Goal: Transaction & Acquisition: Subscribe to service/newsletter

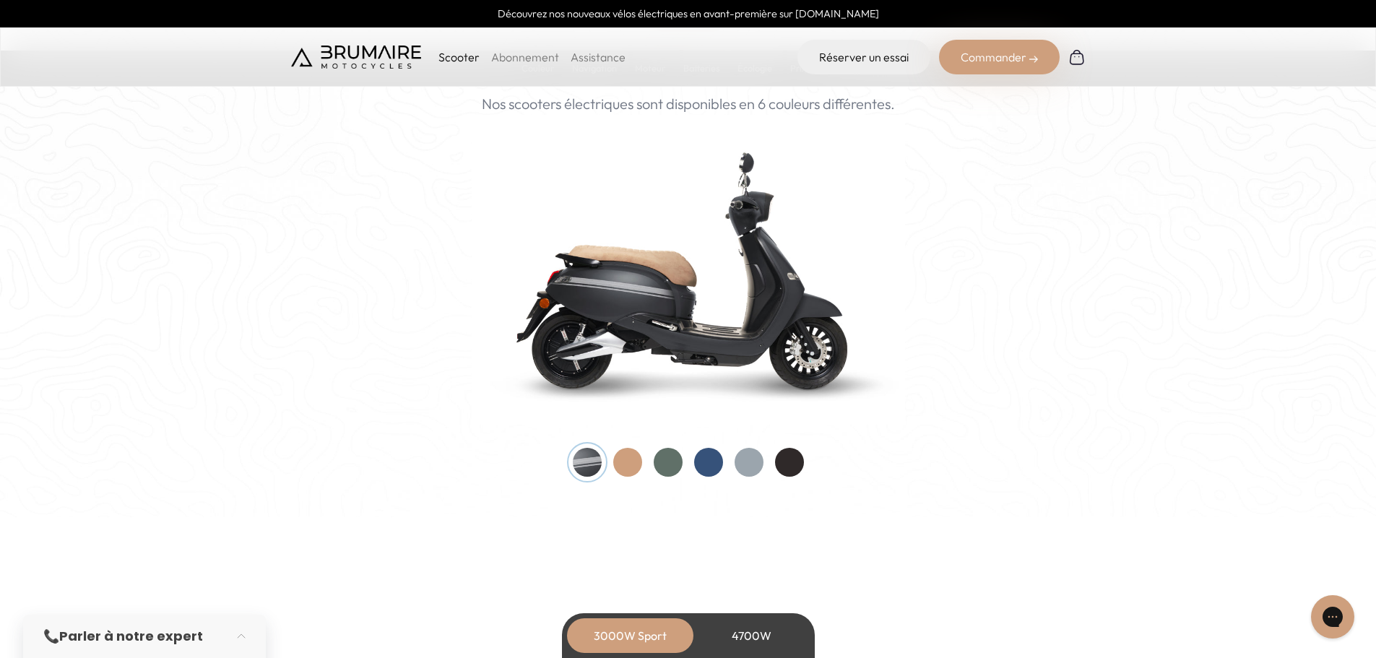
scroll to position [1444, 0]
click at [669, 469] on div at bounding box center [668, 461] width 29 height 29
click at [624, 474] on div at bounding box center [627, 461] width 29 height 29
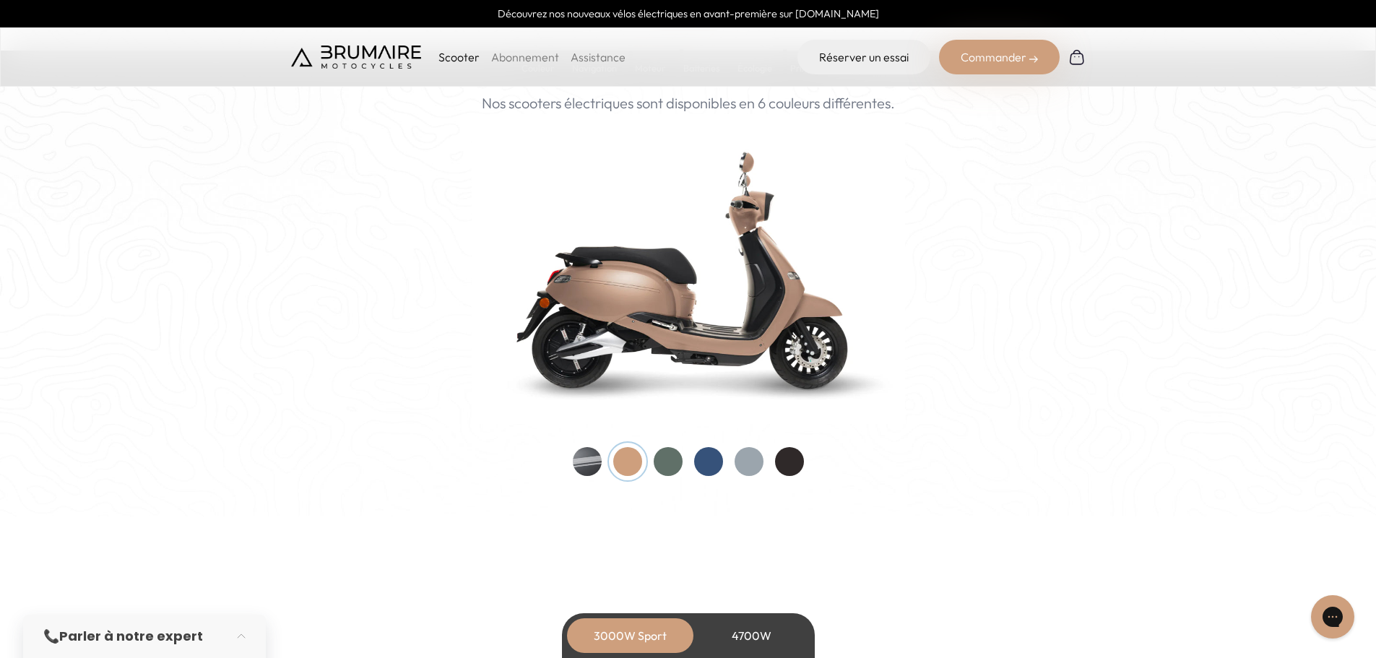
click at [704, 451] on div at bounding box center [708, 461] width 29 height 29
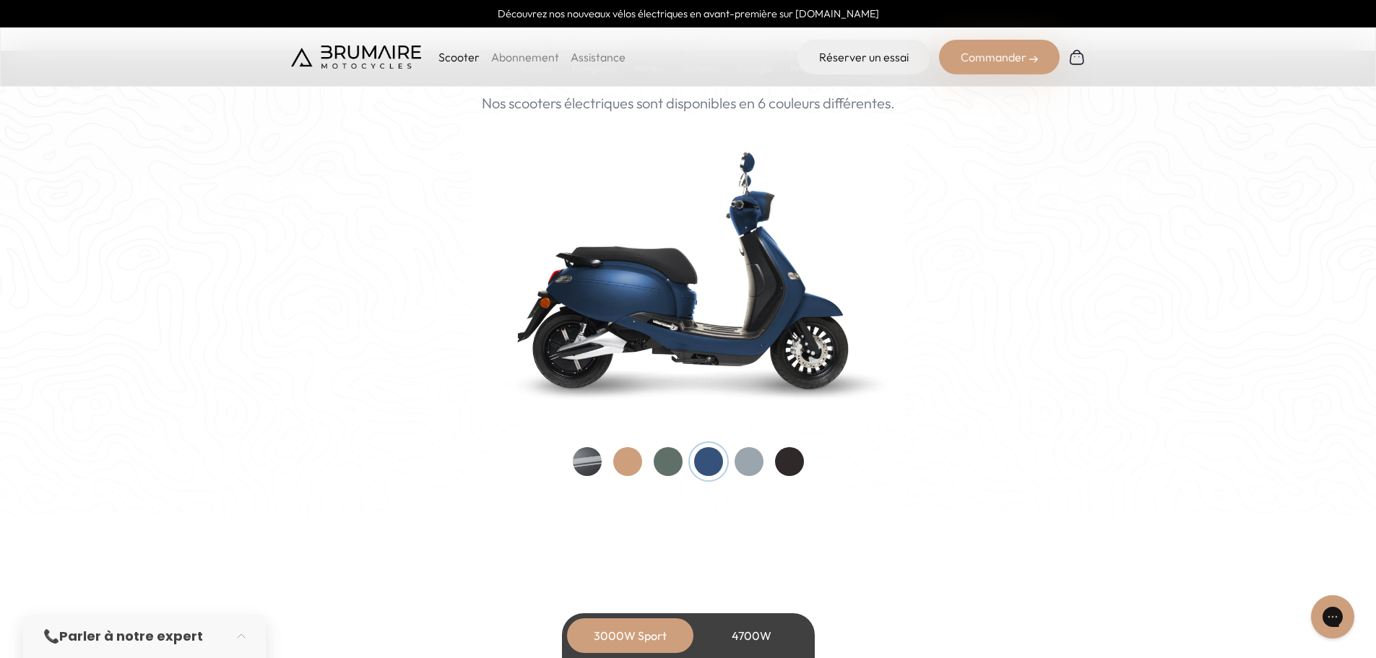
click at [755, 446] on div "Couleurs De toutes les couleurs Nouveau ! Nos scooters électriques sont disponi…" at bounding box center [688, 239] width 794 height 474
click at [749, 454] on div at bounding box center [748, 461] width 29 height 29
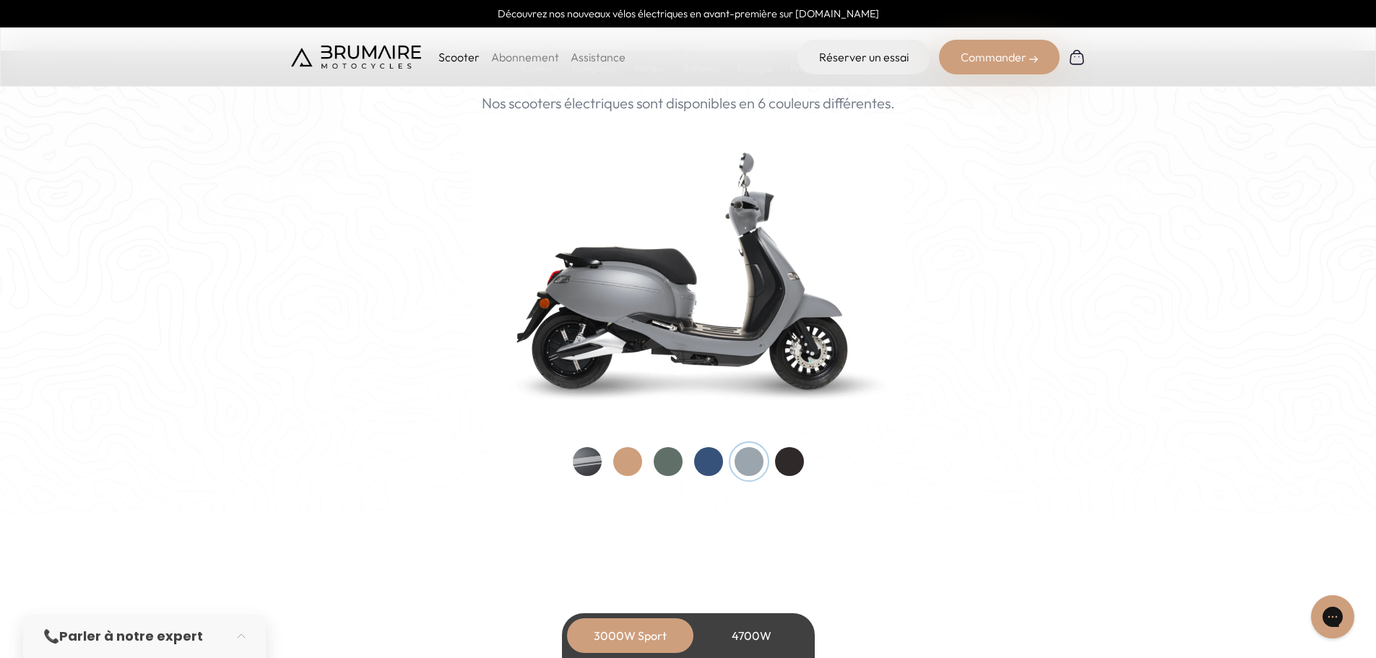
click at [776, 451] on div at bounding box center [688, 461] width 231 height 29
click at [785, 453] on div at bounding box center [789, 461] width 29 height 29
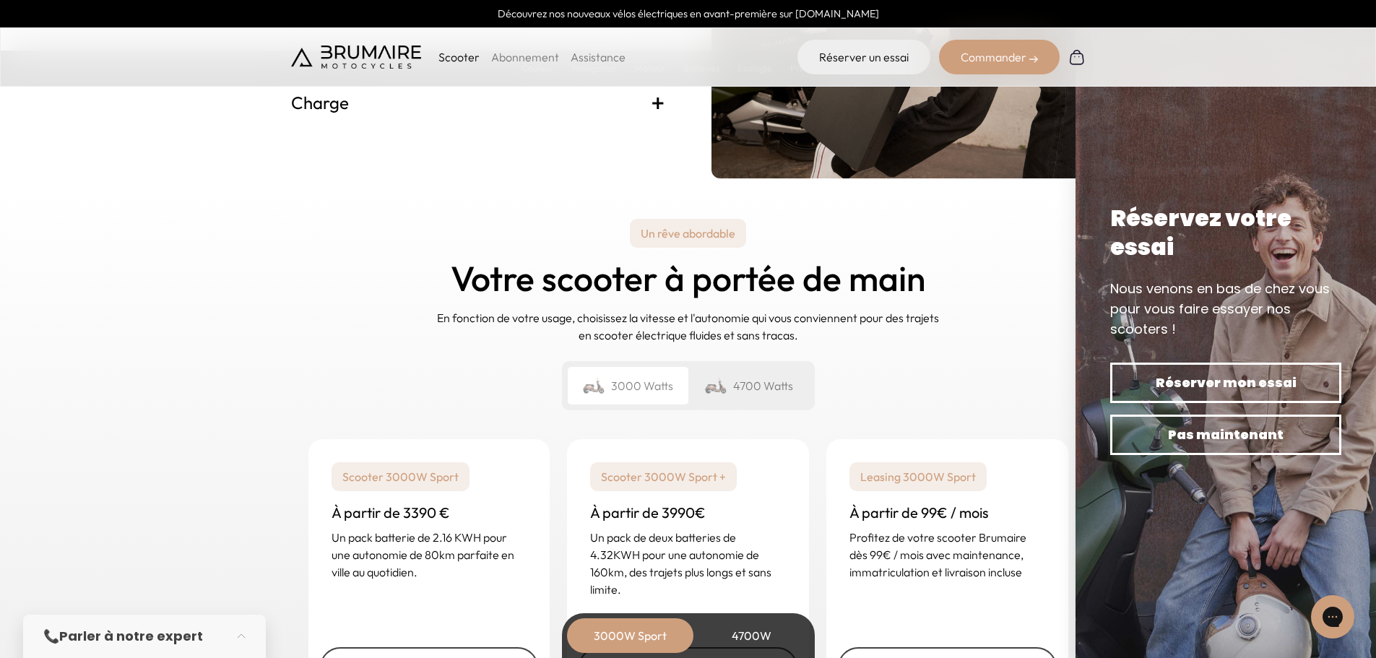
scroll to position [3322, 0]
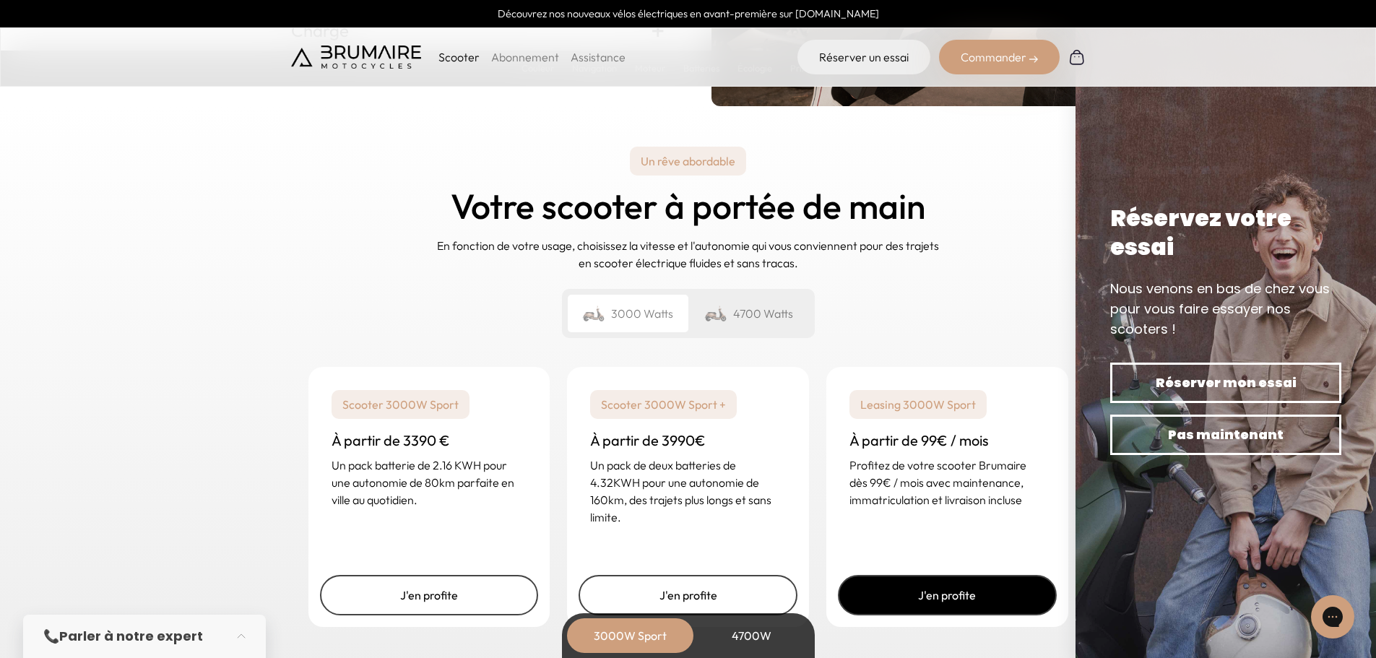
click at [952, 598] on link "J'en profite" at bounding box center [947, 595] width 219 height 40
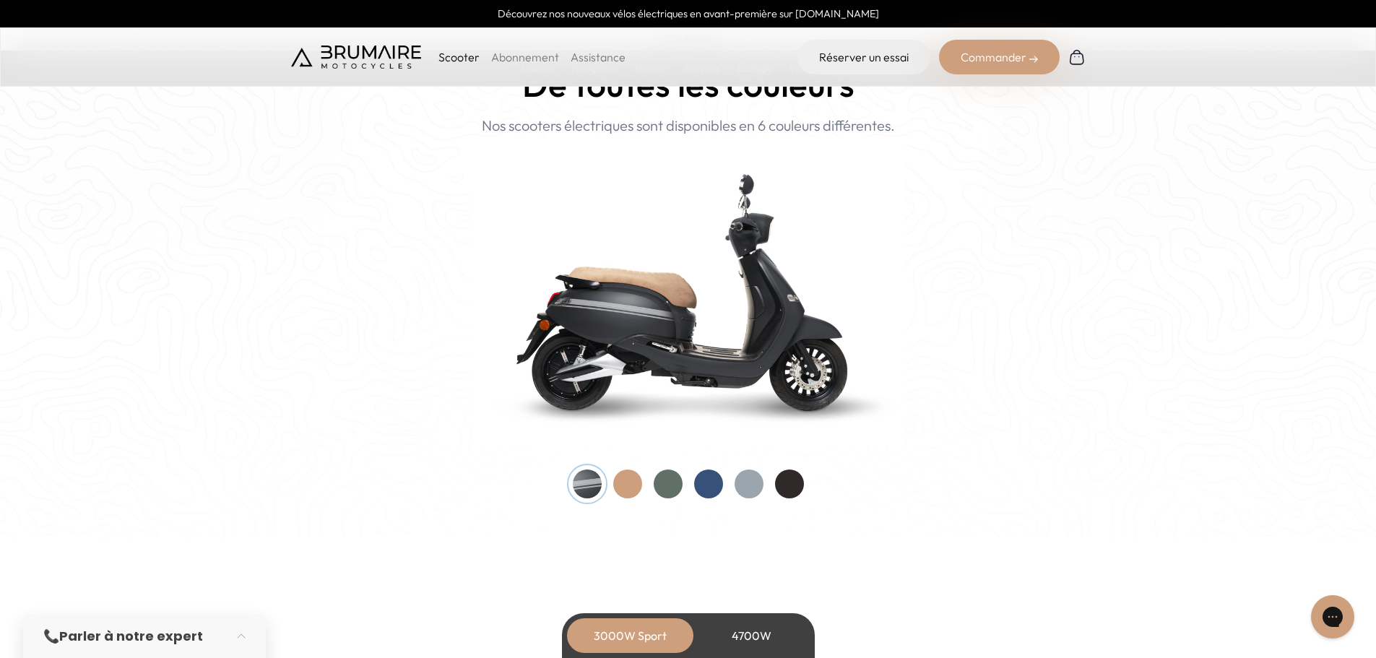
scroll to position [1444, 0]
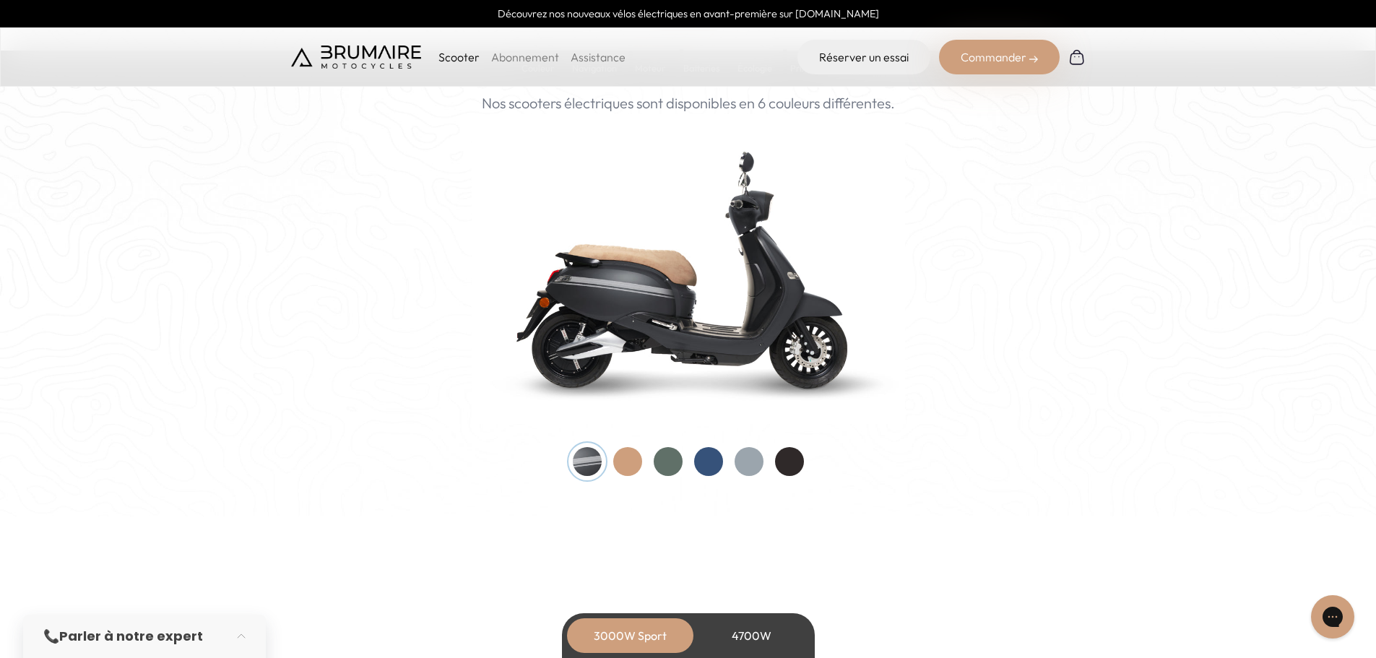
click at [617, 470] on div at bounding box center [627, 461] width 29 height 29
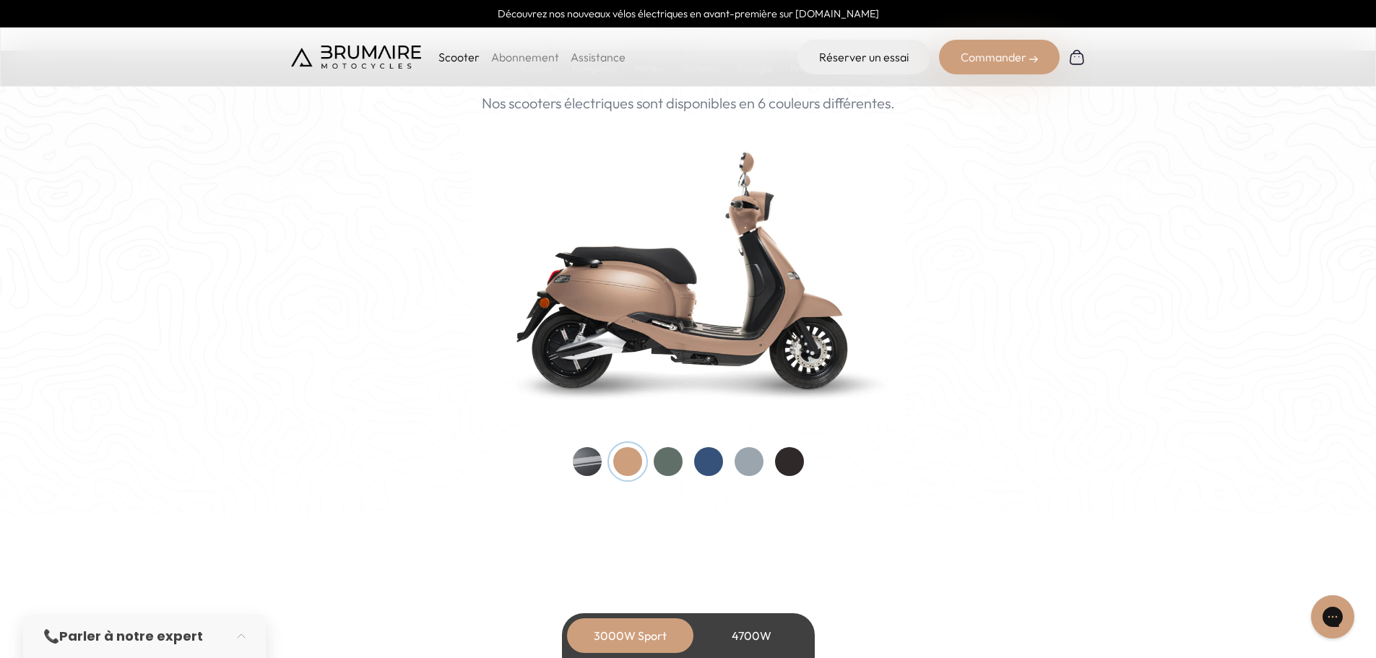
click at [602, 475] on div at bounding box center [688, 461] width 231 height 29
click at [592, 476] on home-hero "Couleurs De toutes les couleurs Nouveau ! Nos scooters électriques sont disponi…" at bounding box center [688, 200] width 1376 height 633
click at [590, 466] on div at bounding box center [587, 461] width 29 height 29
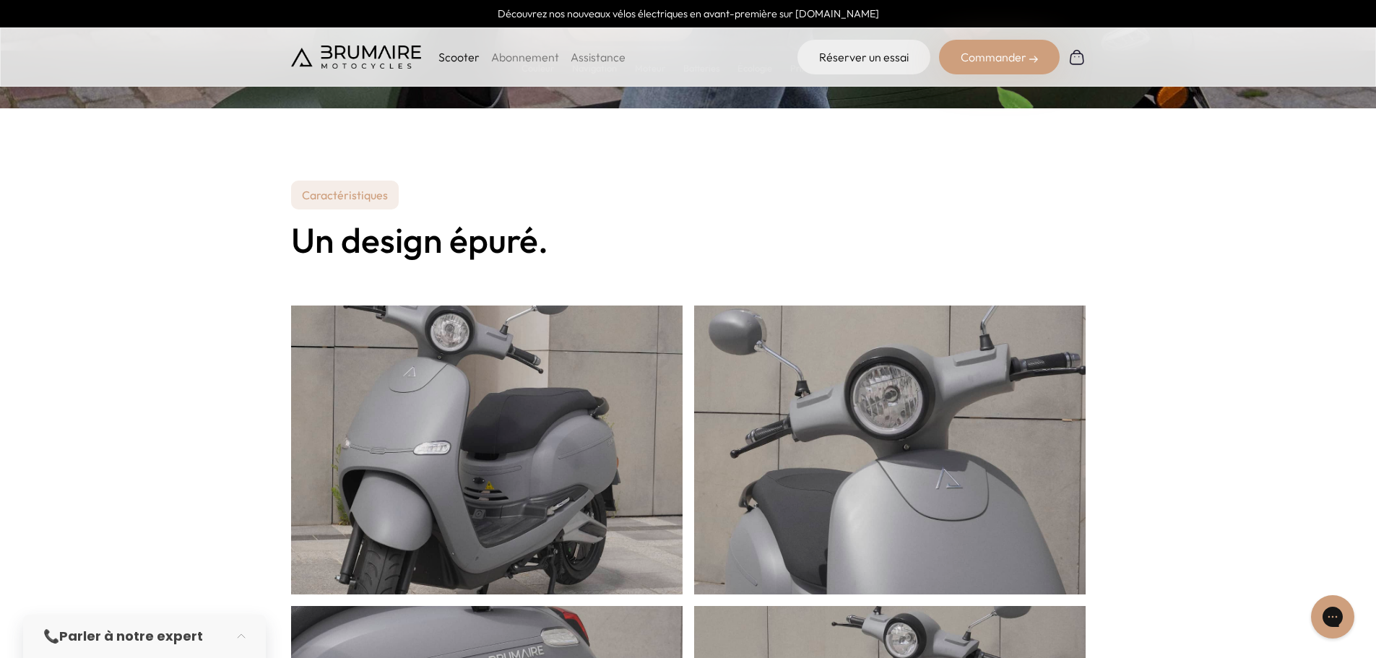
scroll to position [0, 0]
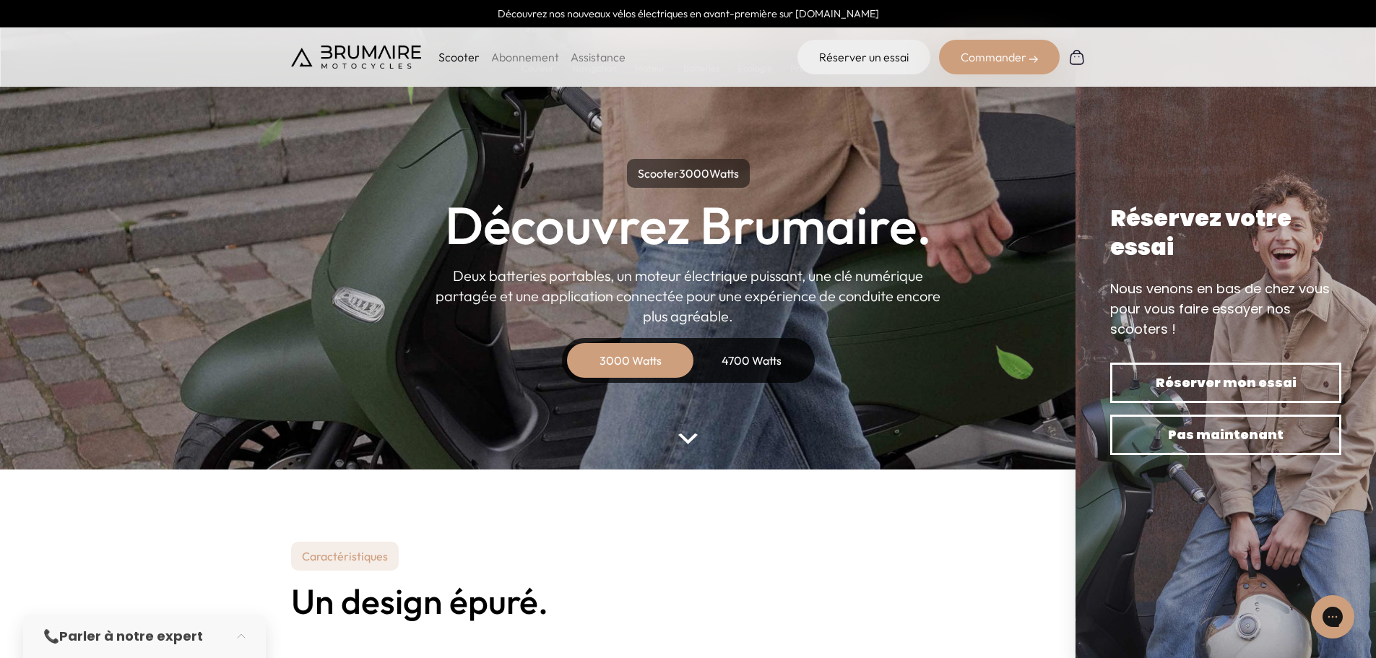
click at [737, 355] on div "4700 Watts" at bounding box center [752, 360] width 116 height 35
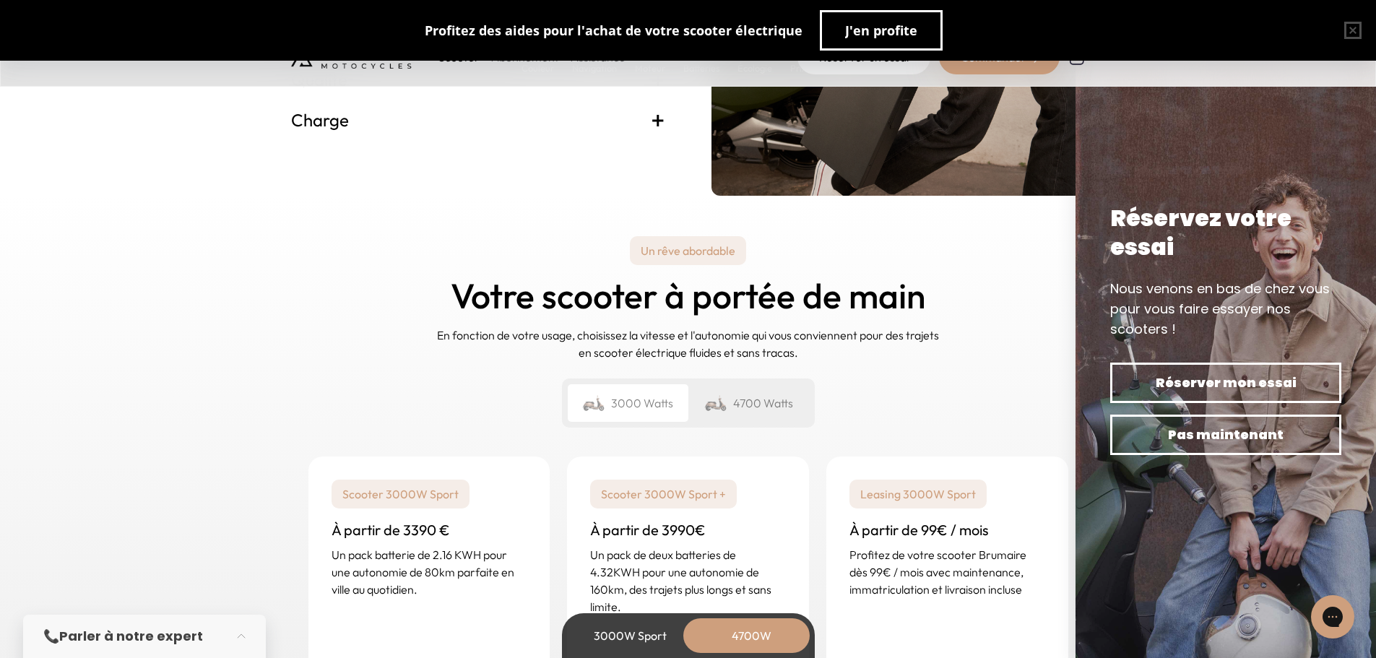
scroll to position [3539, 0]
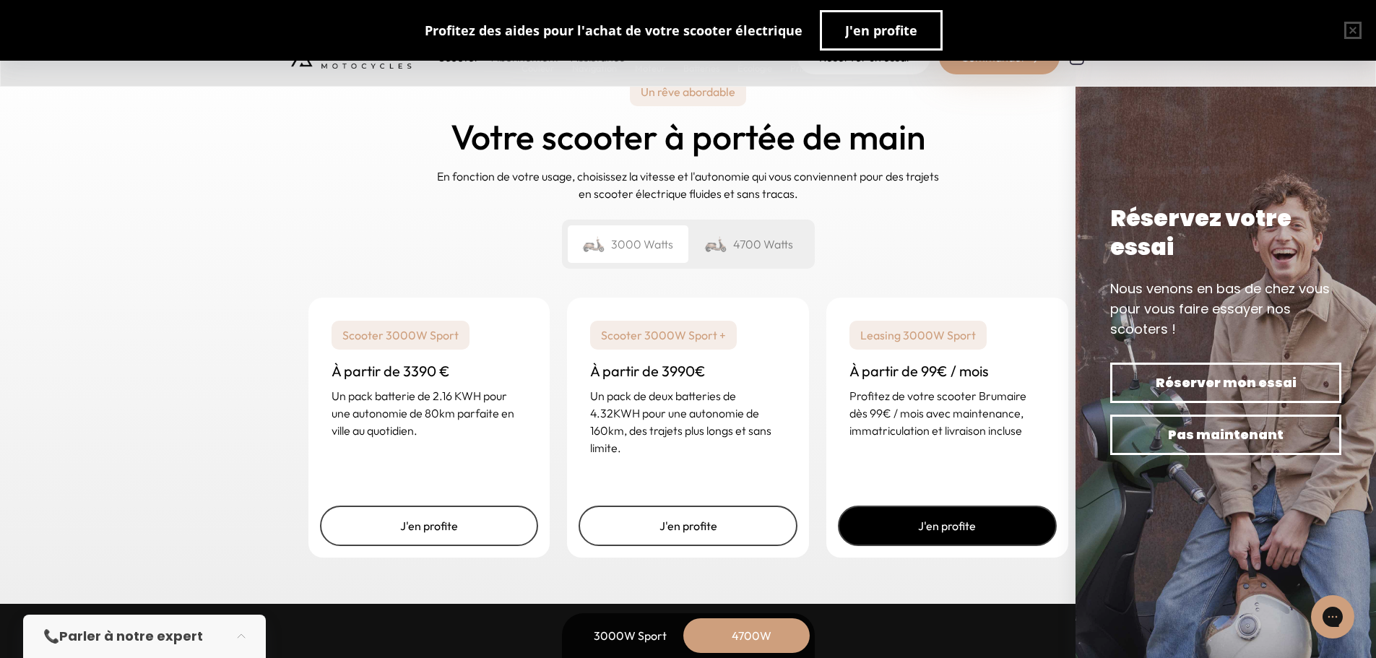
click at [898, 531] on link "J'en profite" at bounding box center [947, 526] width 219 height 40
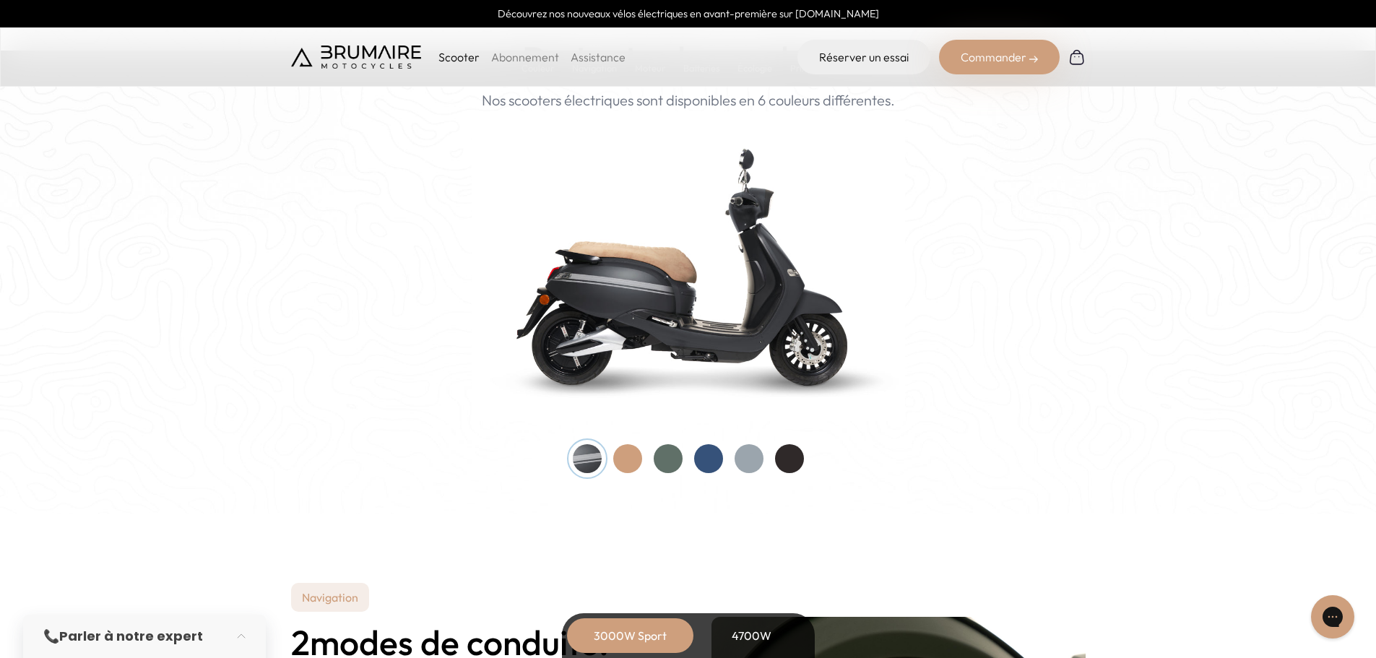
scroll to position [1444, 0]
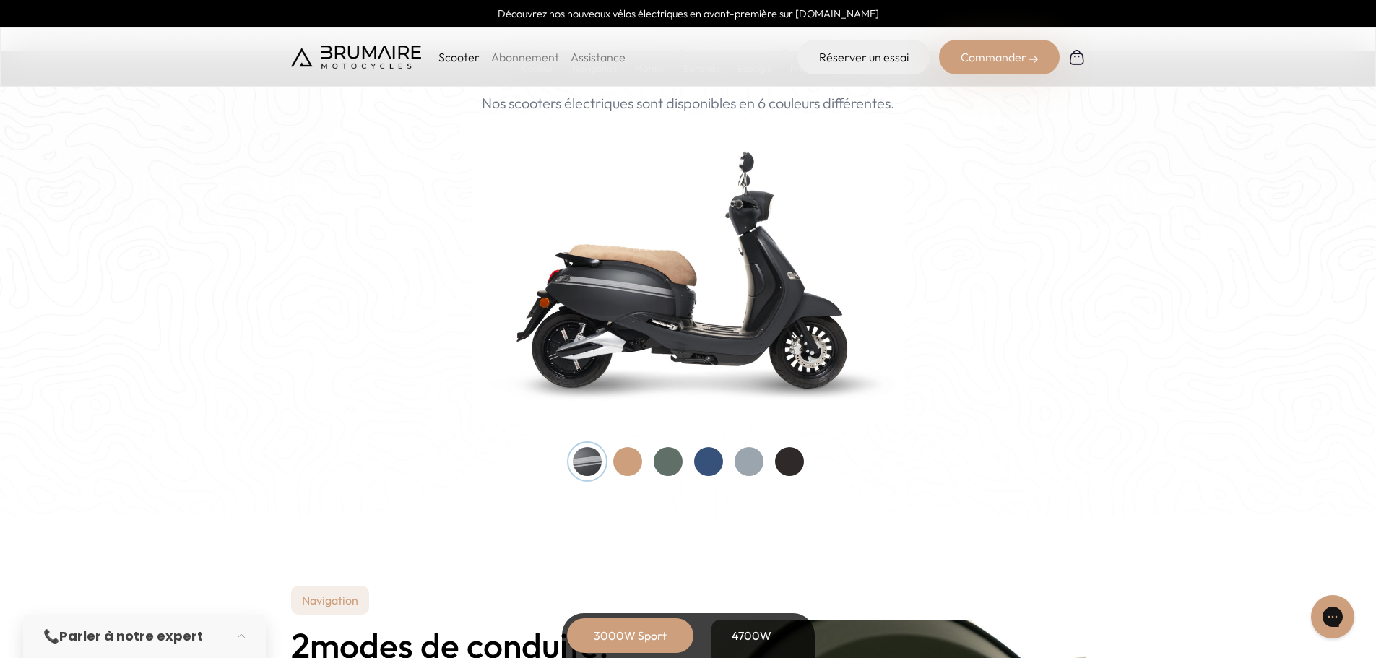
click at [581, 466] on div at bounding box center [587, 461] width 29 height 29
click at [641, 466] on div at bounding box center [627, 461] width 29 height 29
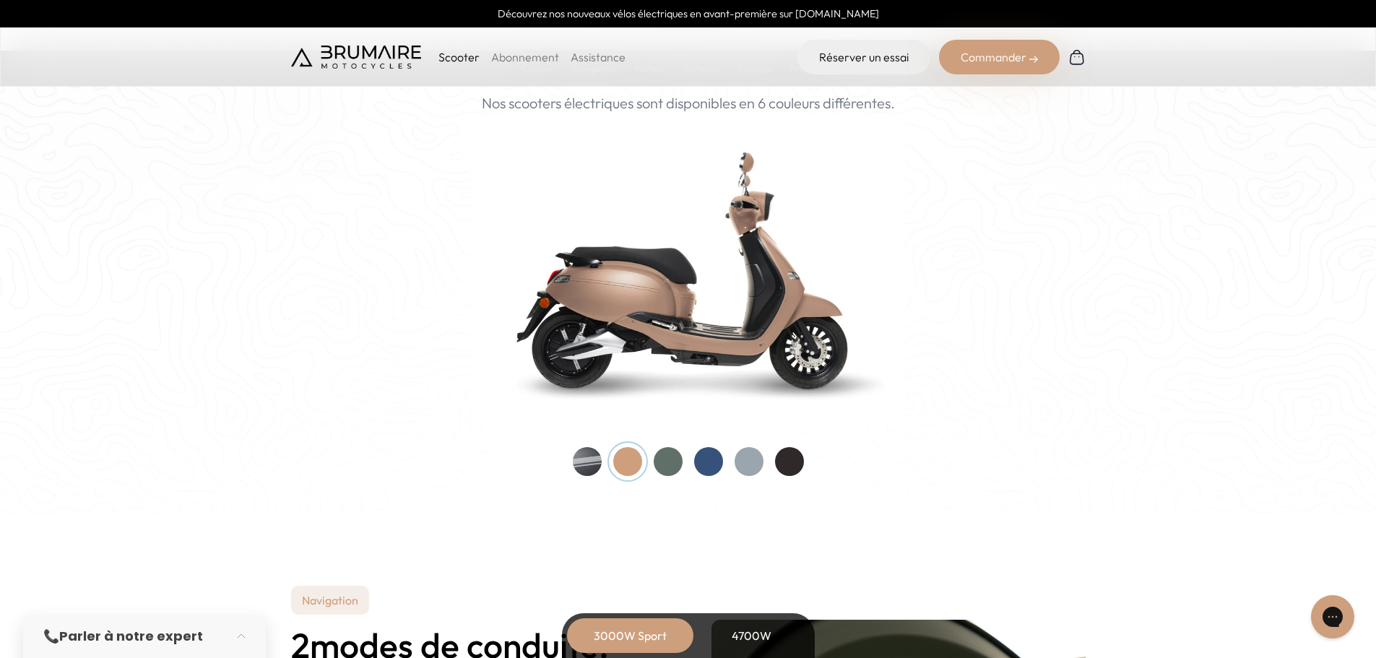
click at [598, 474] on div at bounding box center [688, 461] width 231 height 29
click at [586, 451] on div at bounding box center [587, 461] width 29 height 29
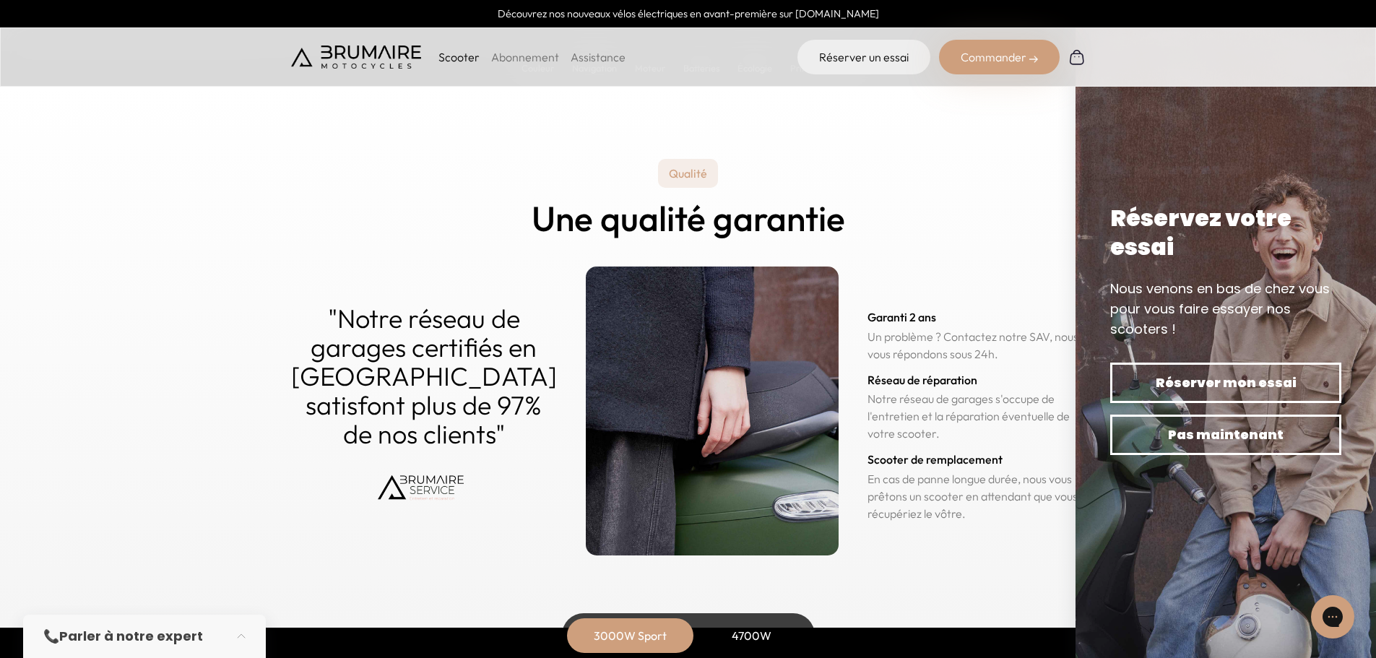
scroll to position [6760, 0]
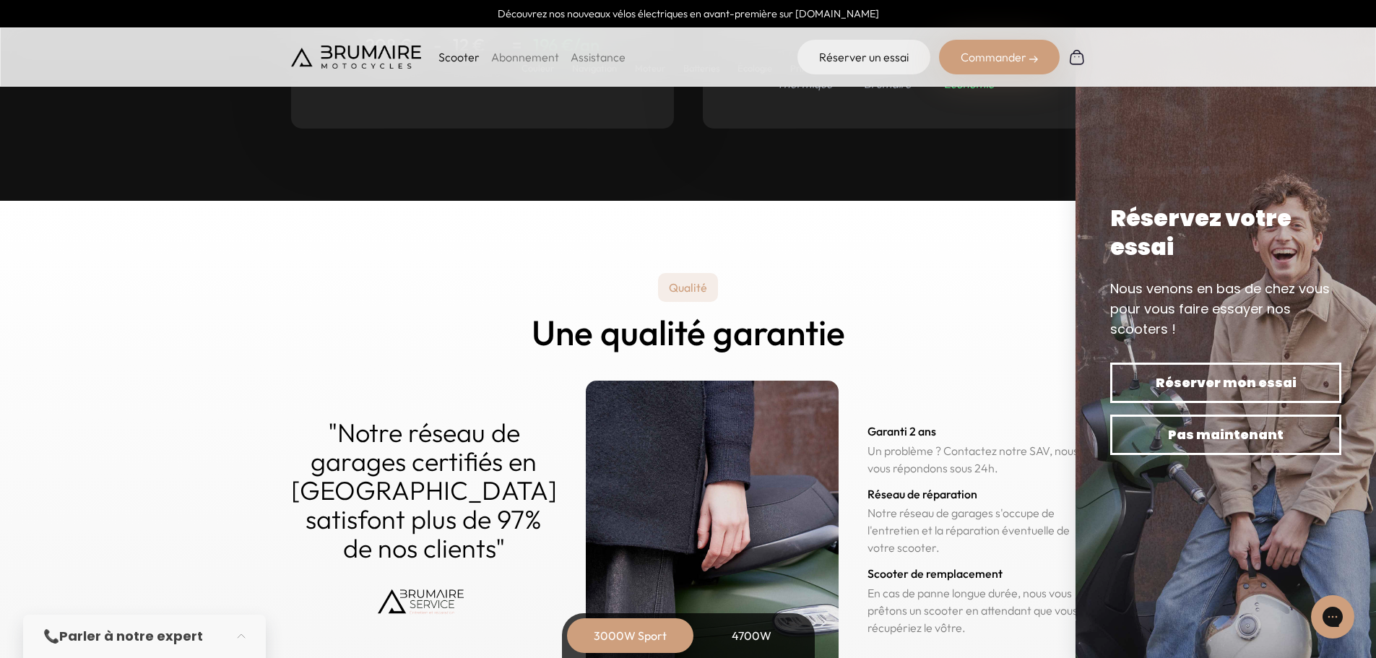
click at [506, 53] on link "Abonnement" at bounding box center [525, 57] width 68 height 14
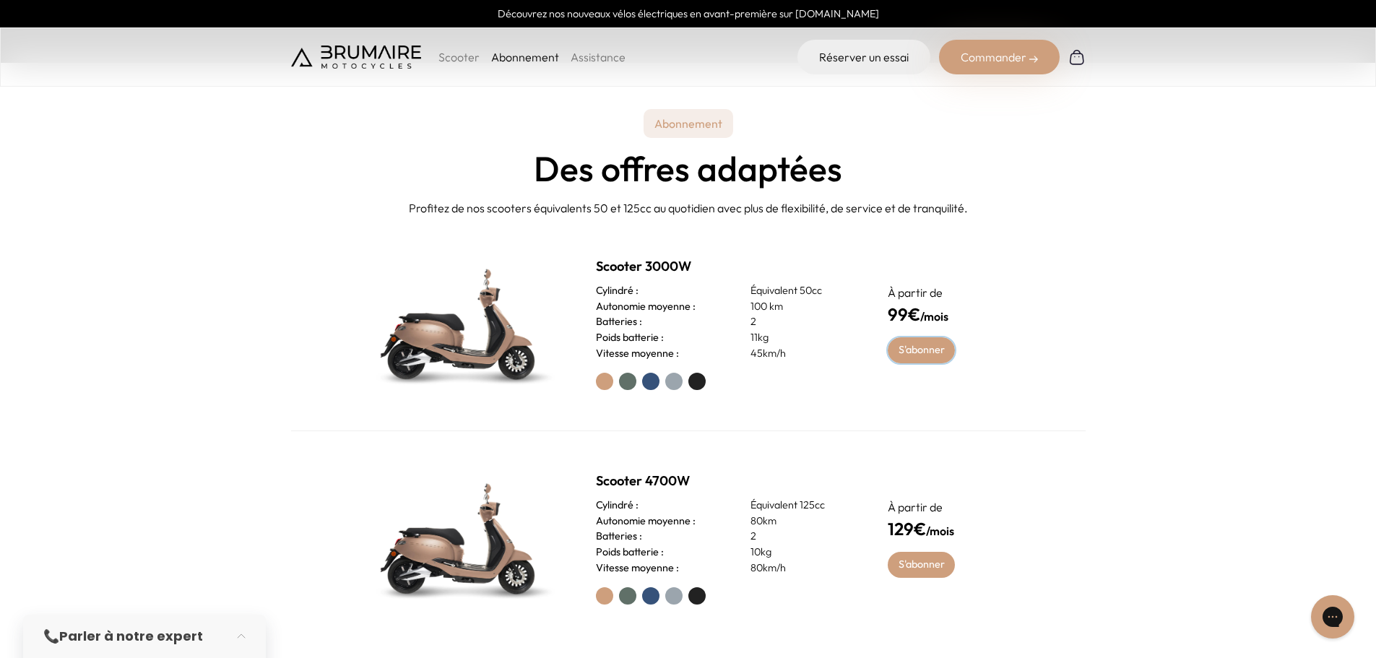
scroll to position [578, 0]
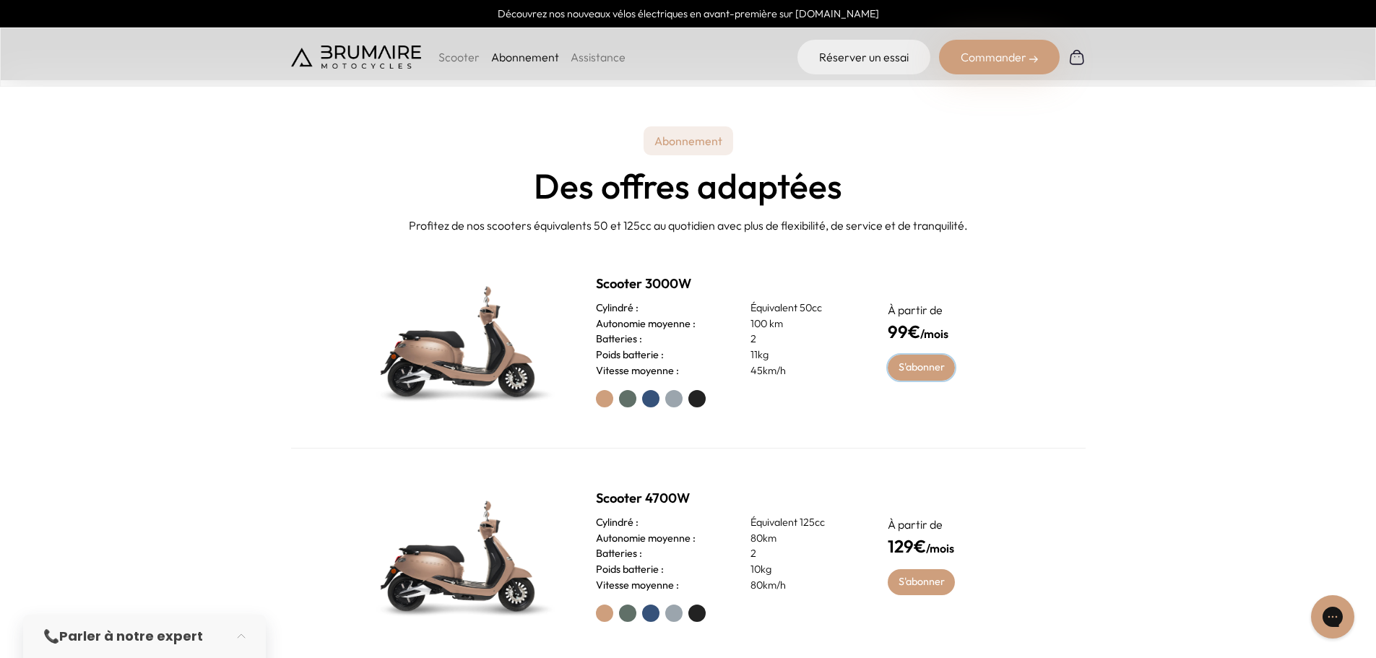
click at [925, 367] on link "S'abonner" at bounding box center [921, 368] width 67 height 26
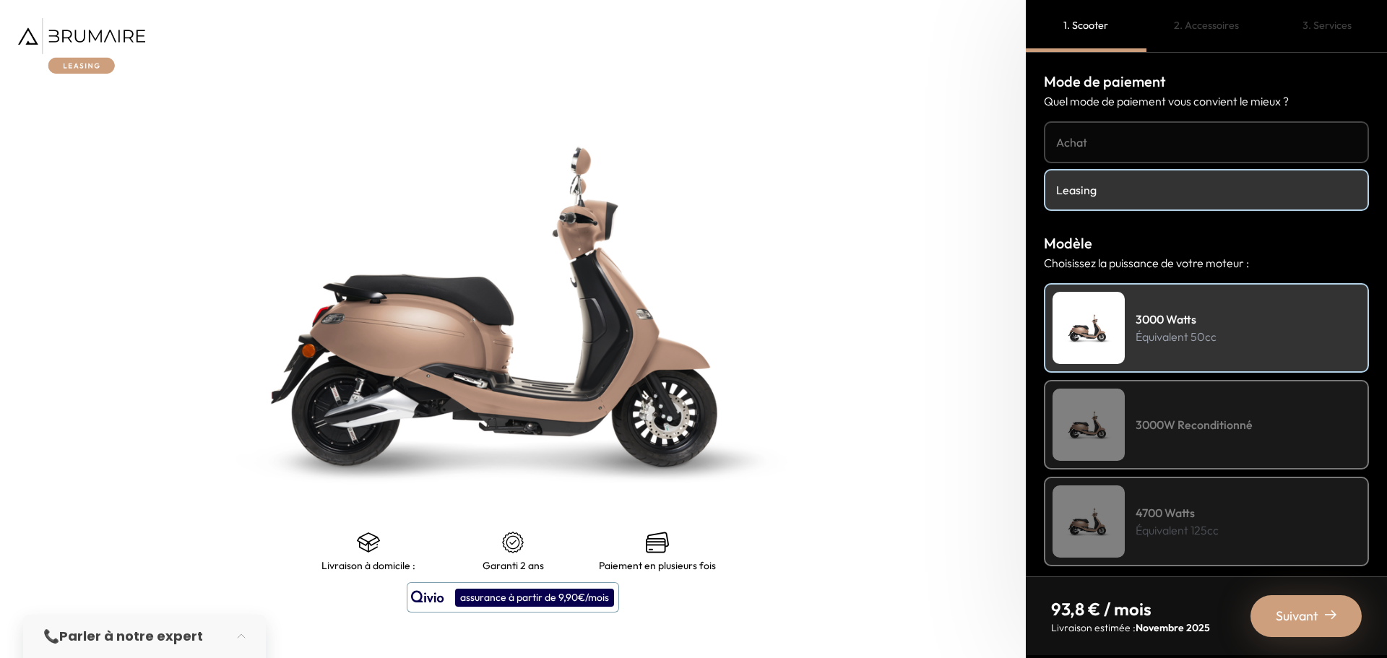
click at [1187, 412] on div "3000W Reconditionné" at bounding box center [1206, 425] width 325 height 90
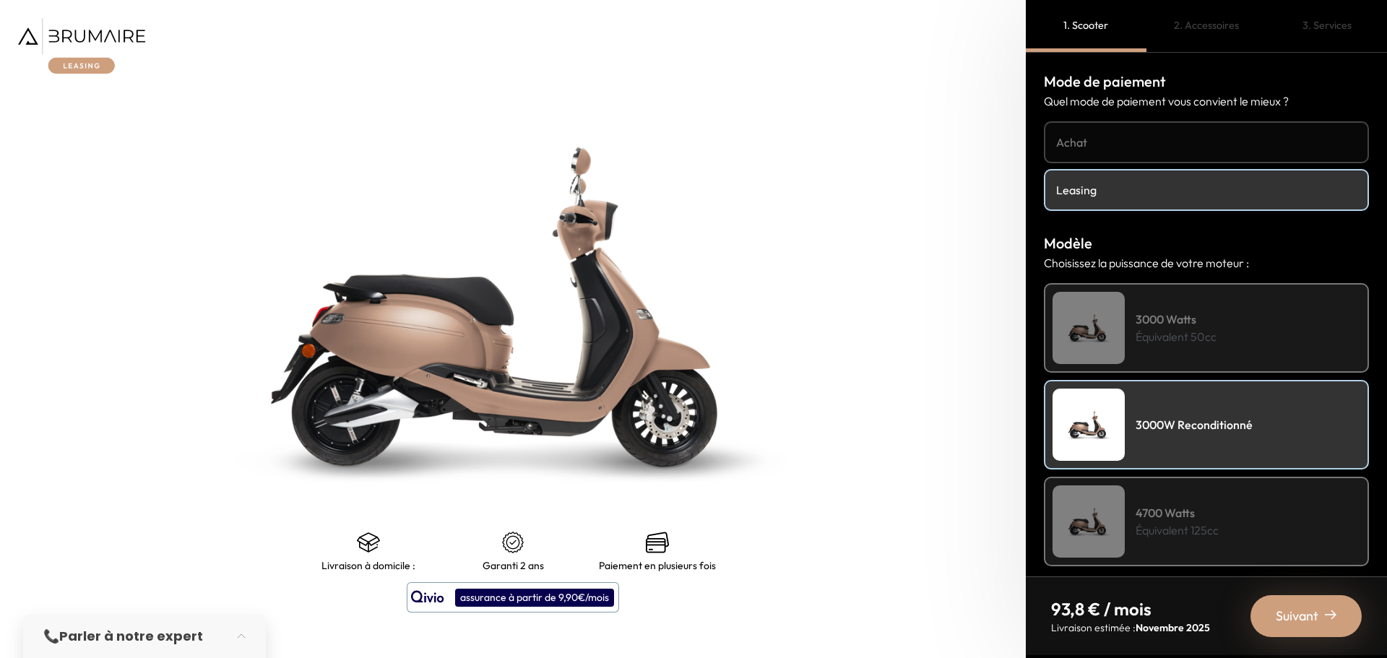
click at [1154, 346] on div "3000 Watts Équivalent 50cc" at bounding box center [1206, 328] width 325 height 90
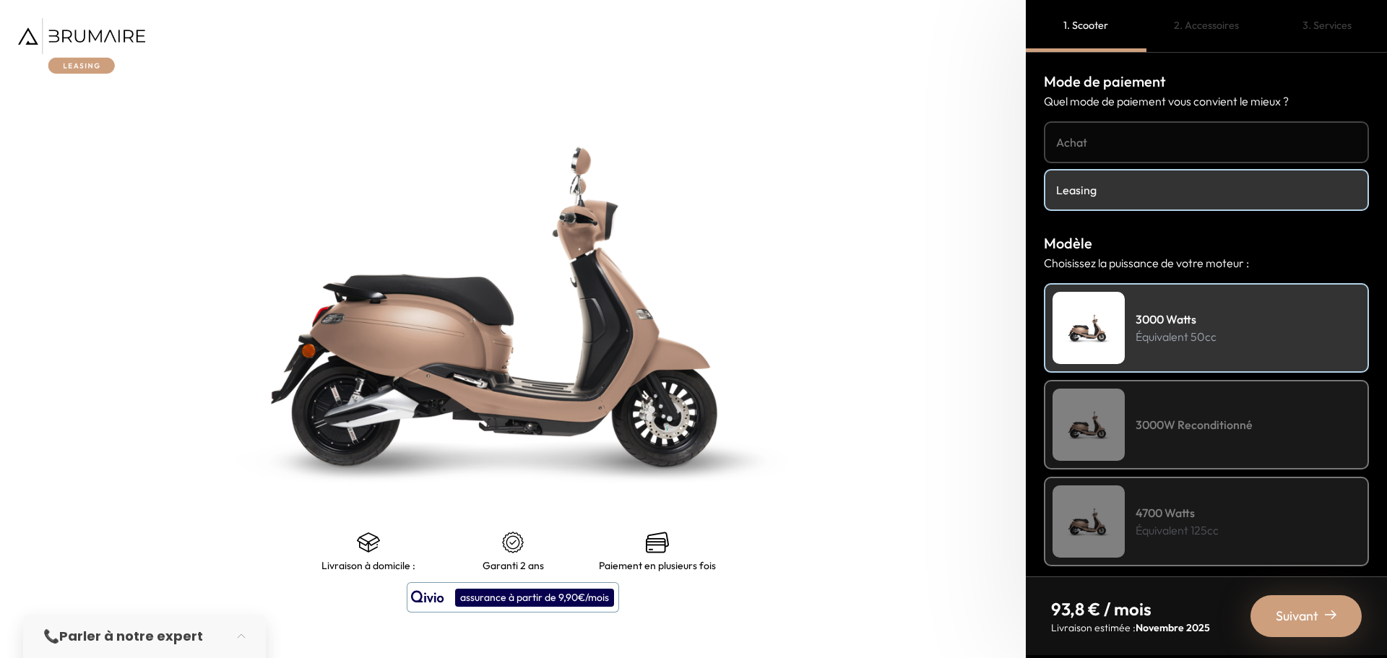
click at [1183, 420] on h4 "3000W Reconditionné" at bounding box center [1193, 424] width 117 height 17
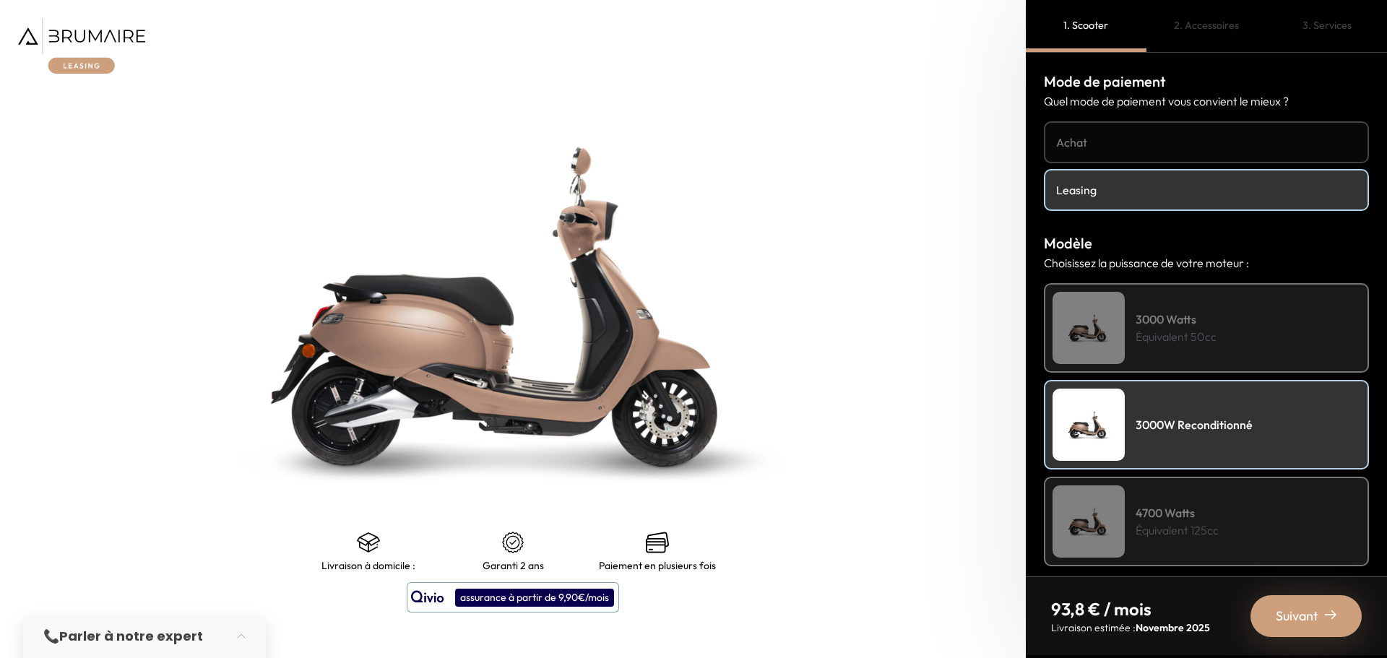
click at [1210, 349] on div "3000 Watts Équivalent 50cc" at bounding box center [1206, 328] width 325 height 90
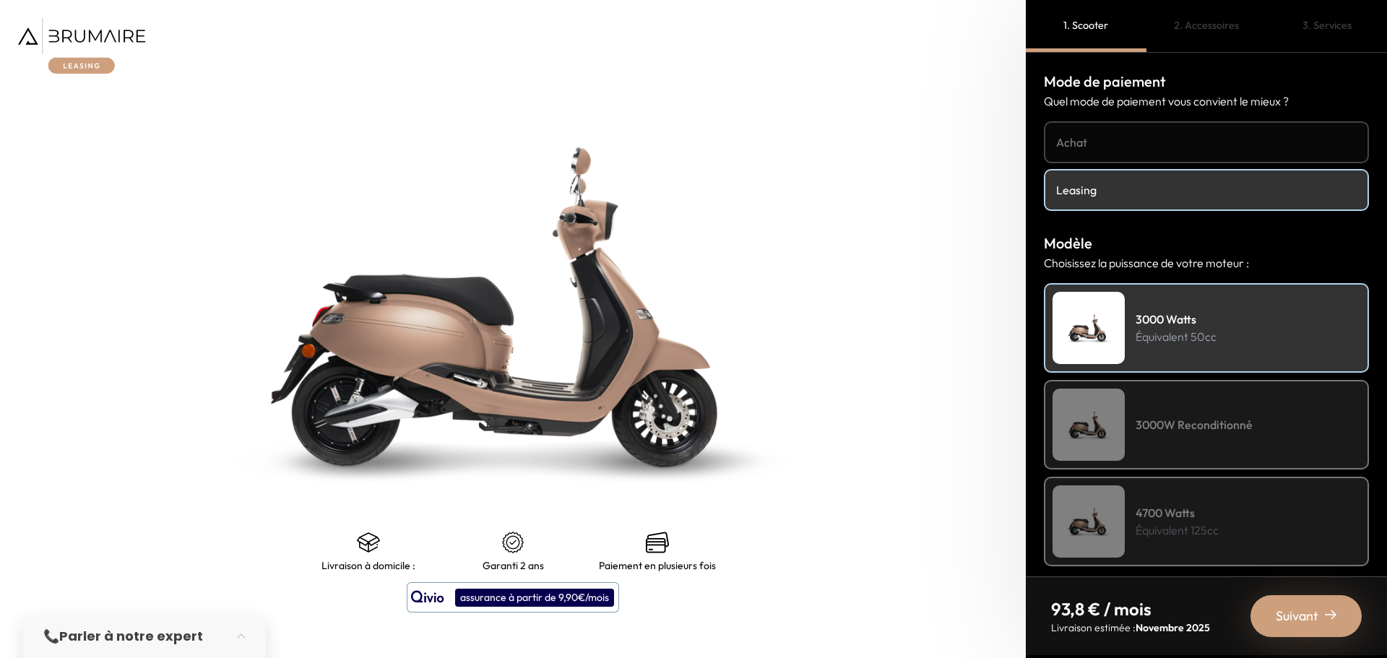
click at [1195, 412] on div "3000W Reconditionné" at bounding box center [1206, 425] width 325 height 90
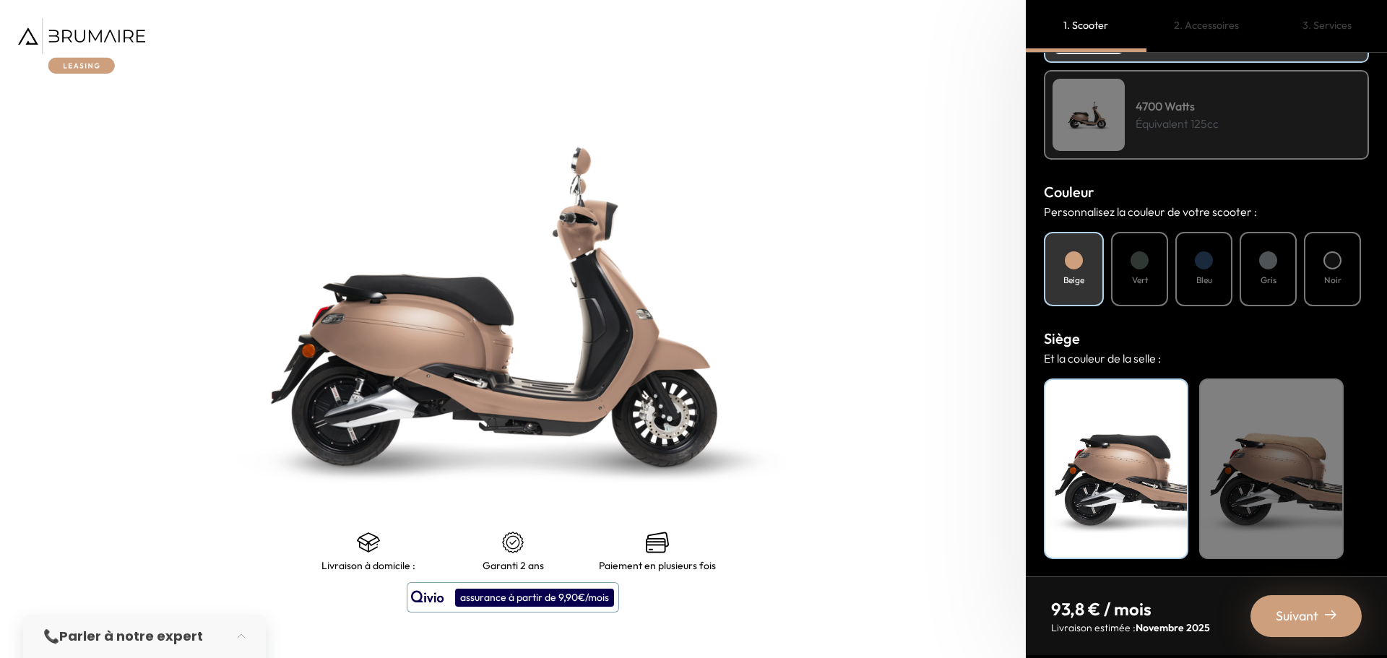
scroll to position [407, 0]
click at [1141, 264] on div at bounding box center [1139, 260] width 18 height 18
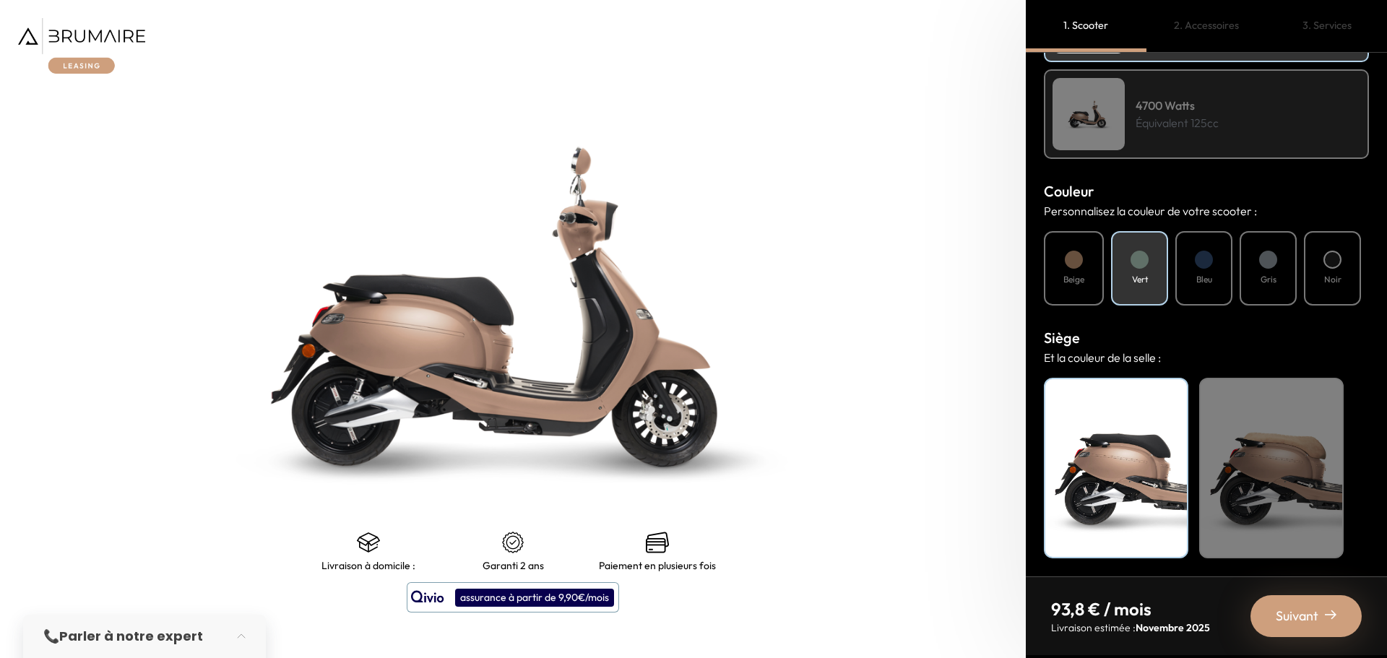
click at [1067, 291] on div "Beige" at bounding box center [1074, 268] width 60 height 74
click at [1137, 287] on div "Vert" at bounding box center [1139, 268] width 57 height 74
click at [1319, 471] on div "Beige" at bounding box center [1271, 468] width 144 height 181
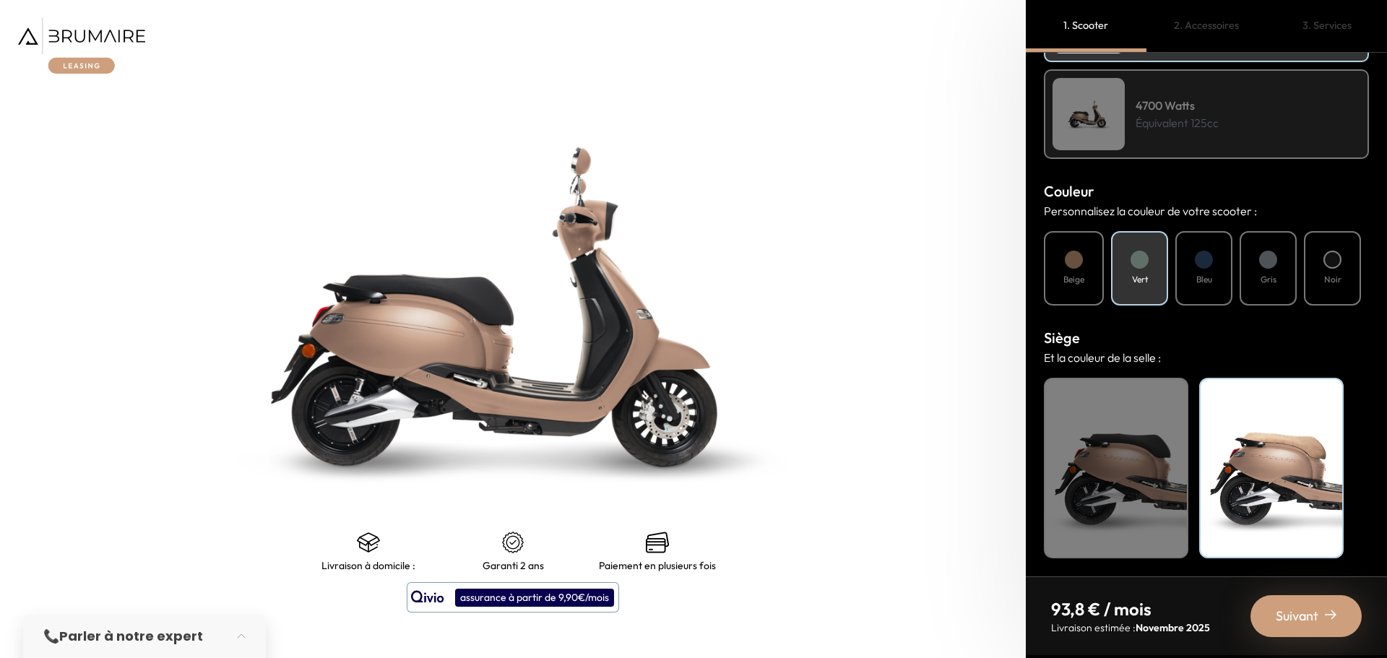
click at [1063, 266] on div "Beige" at bounding box center [1074, 268] width 60 height 74
click at [1151, 248] on div "Vert" at bounding box center [1139, 268] width 57 height 74
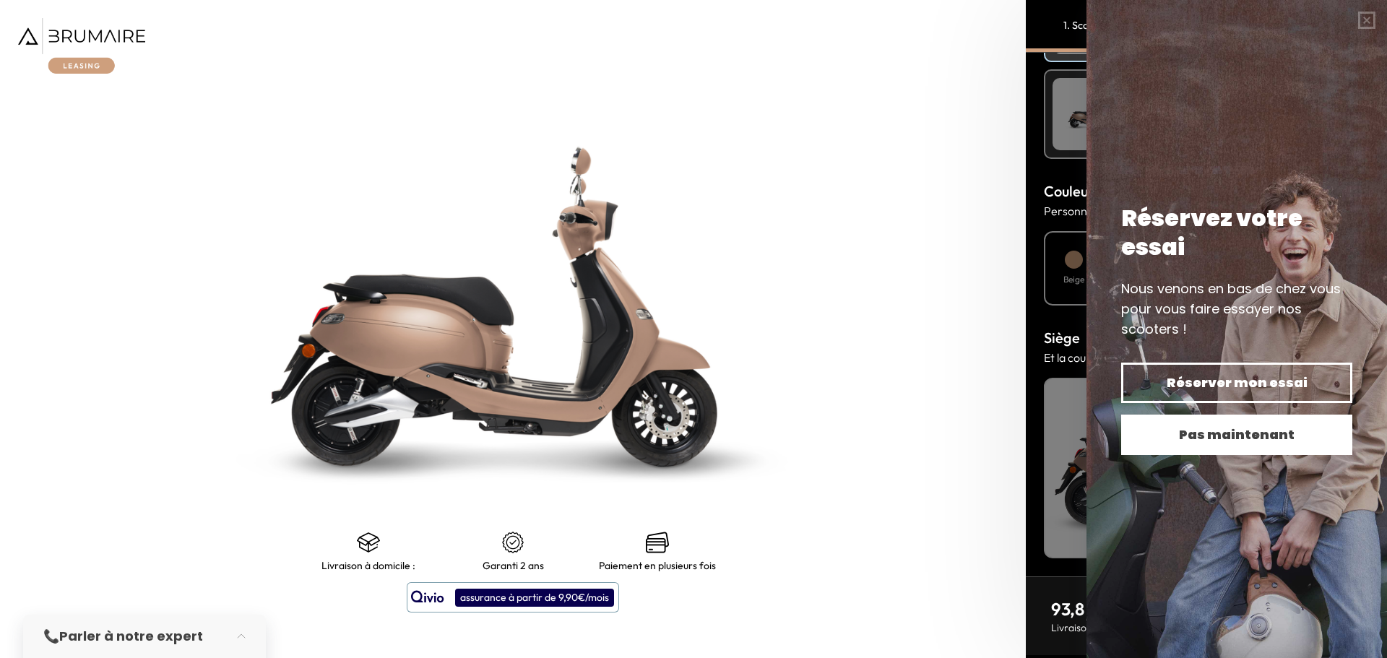
click at [1288, 438] on body "Comprendre mon paiement Vous êtes résident [DEMOGRAPHIC_DATA] Vous bénéficiez d…" at bounding box center [693, 329] width 1387 height 658
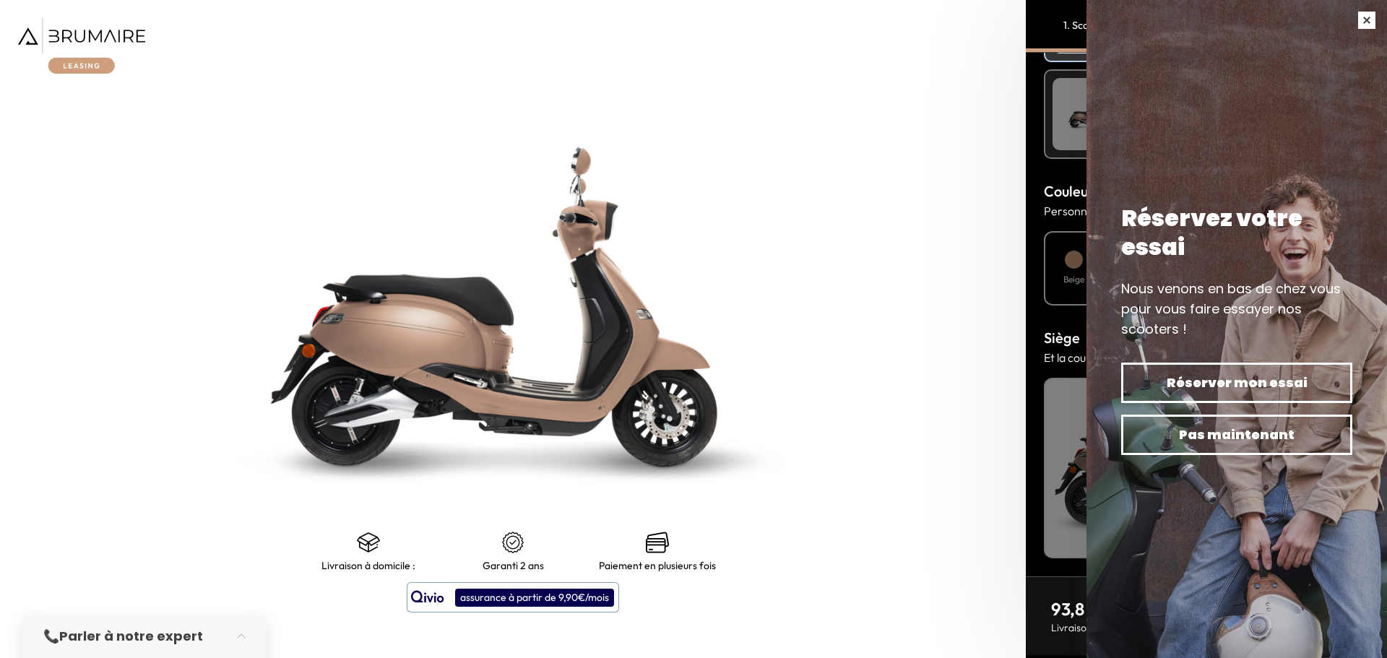
click at [1360, 17] on button "button" at bounding box center [1366, 20] width 40 height 40
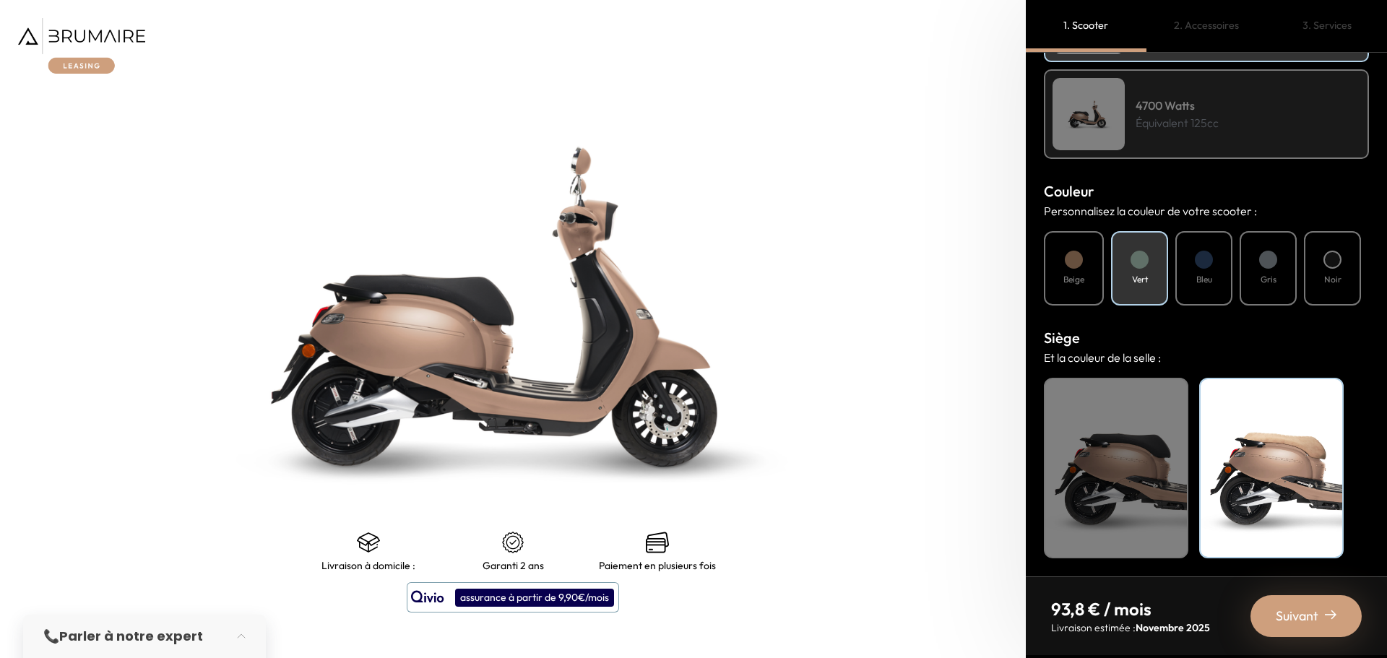
click at [1330, 255] on div at bounding box center [1332, 260] width 18 height 18
click at [1271, 428] on div "Beige" at bounding box center [1271, 468] width 144 height 181
click at [1258, 617] on div "Suivant" at bounding box center [1305, 616] width 111 height 42
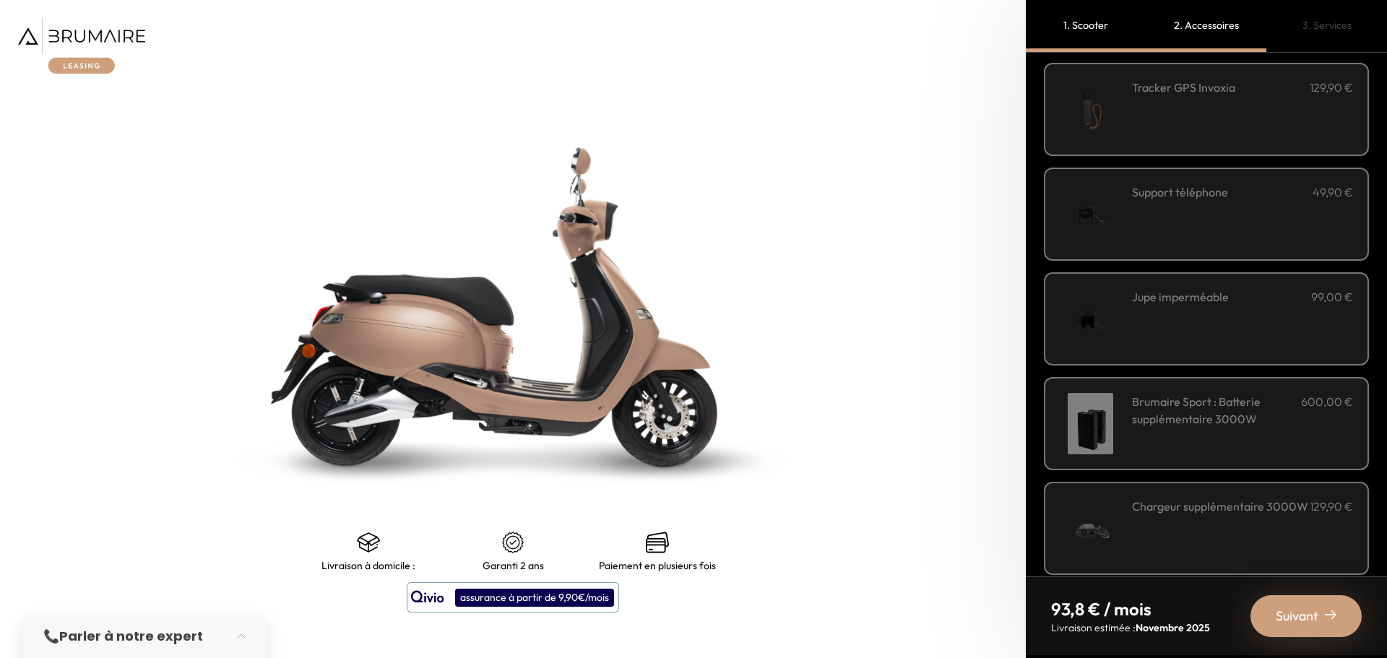
scroll to position [389, 0]
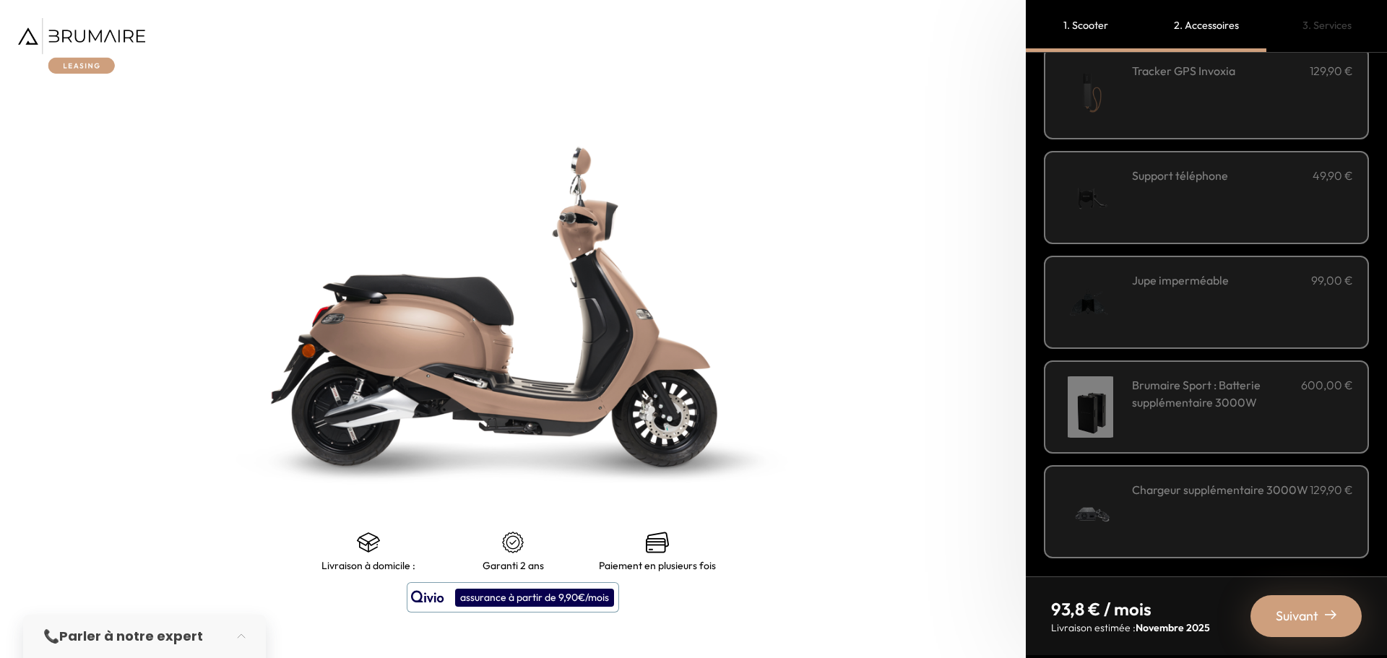
click at [1306, 602] on div "Suivant" at bounding box center [1305, 616] width 111 height 42
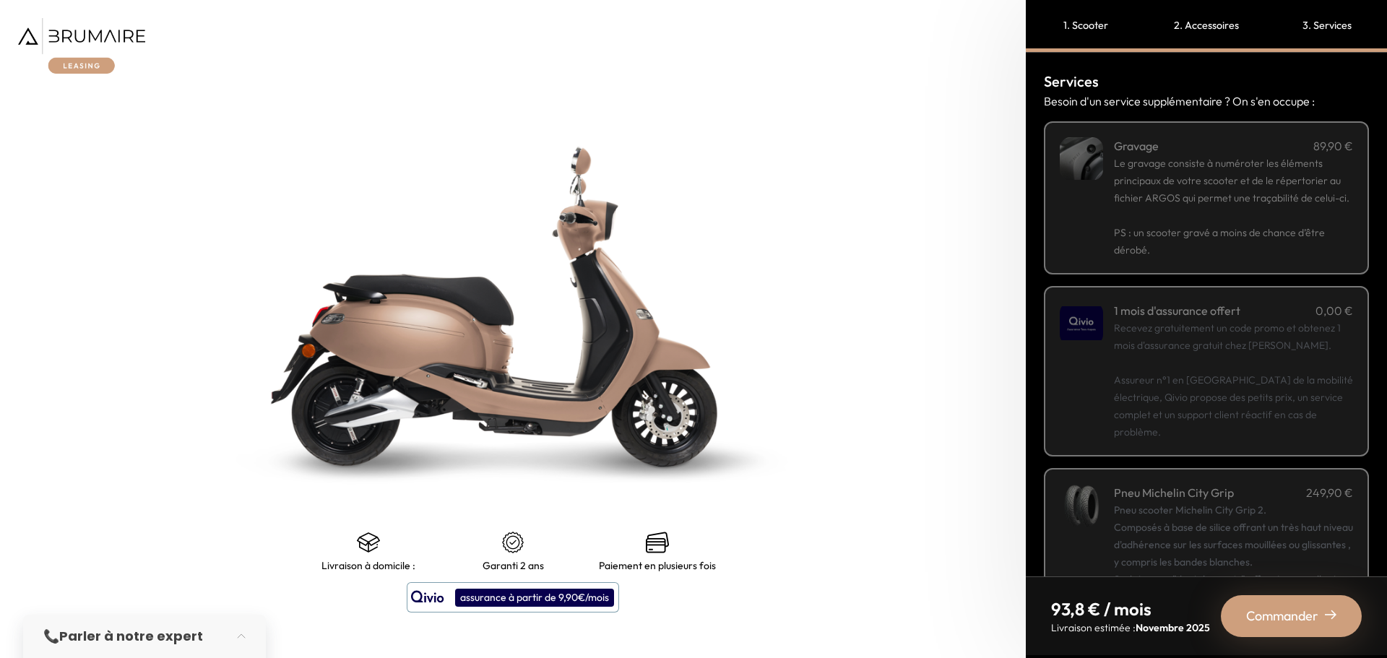
click at [1285, 612] on span "Commander" at bounding box center [1282, 616] width 72 height 20
